Goal: Navigation & Orientation: Find specific page/section

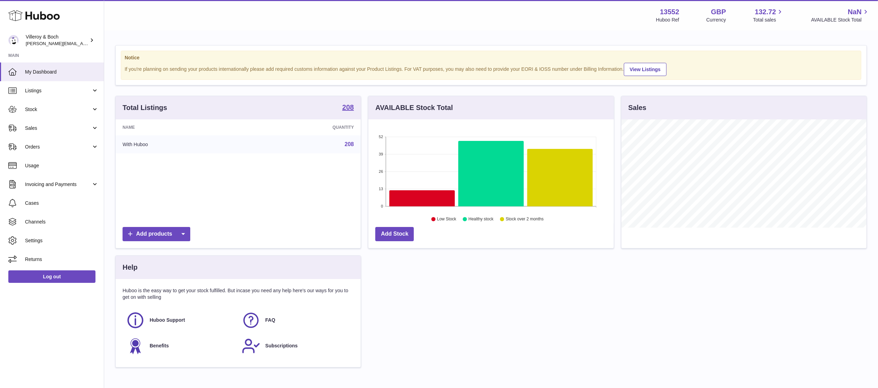
scroll to position [108, 245]
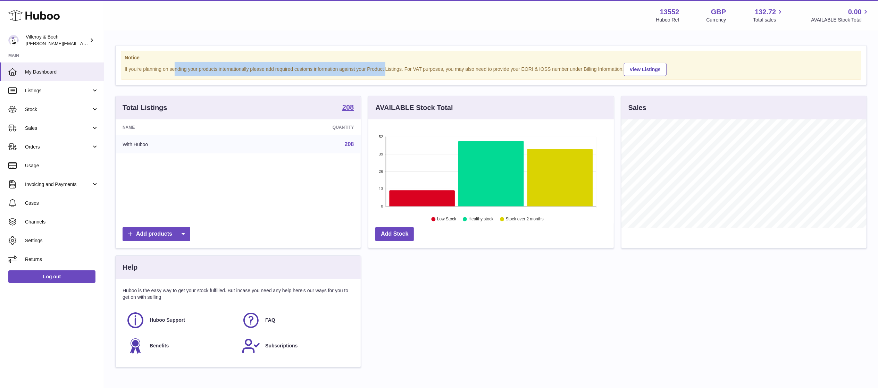
drag, startPoint x: 174, startPoint y: 69, endPoint x: 386, endPoint y: 67, distance: 212.5
click at [386, 67] on div "If you're planning on sending your products internationally please add required…" at bounding box center [491, 69] width 733 height 14
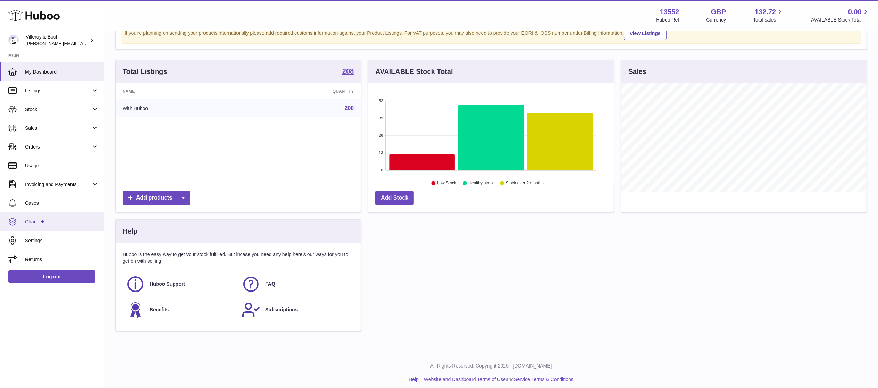
scroll to position [42, 0]
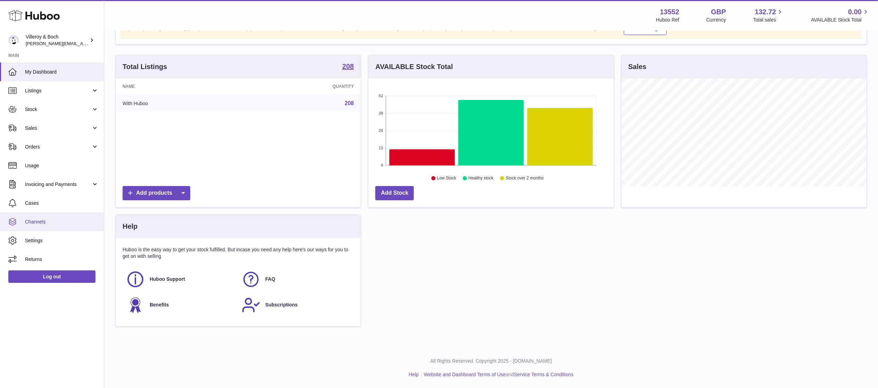
click at [40, 223] on span "Channels" at bounding box center [62, 222] width 74 height 7
click at [40, 239] on span "Settings" at bounding box center [62, 241] width 74 height 7
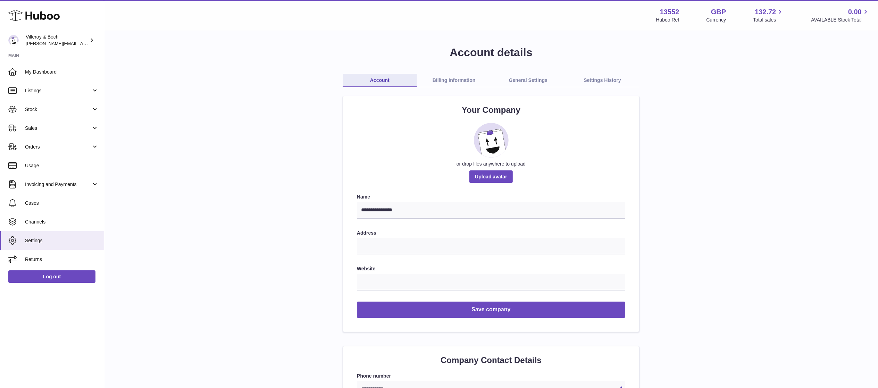
click at [20, 205] on link "Cases" at bounding box center [52, 203] width 104 height 19
